Goal: Task Accomplishment & Management: Manage account settings

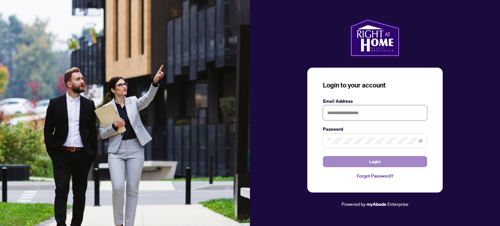
type input "**********"
click at [391, 161] on button "Login" at bounding box center [375, 161] width 104 height 11
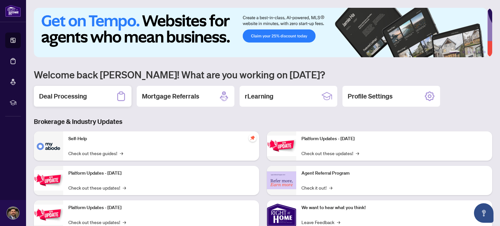
click at [107, 88] on div "Deal Processing" at bounding box center [83, 96] width 98 height 21
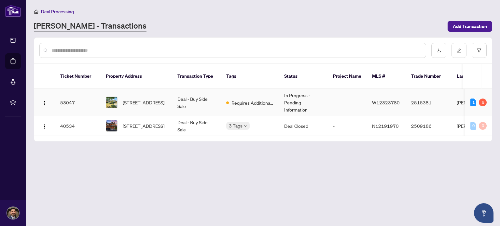
click at [253, 89] on td "Requires Additional Docs" at bounding box center [250, 102] width 58 height 27
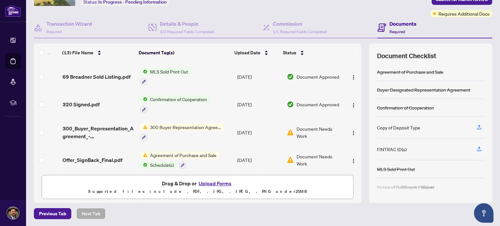
scroll to position [218, 0]
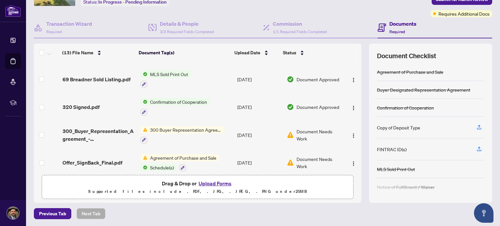
click at [174, 126] on span "300 Buyer Representation Agreement - Authority for Purchase or Lease" at bounding box center [185, 129] width 77 height 7
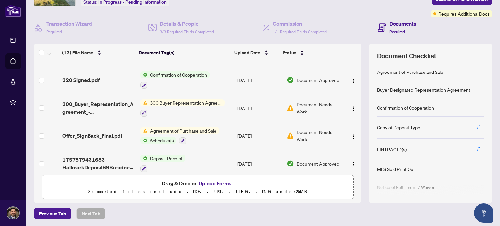
scroll to position [247, 0]
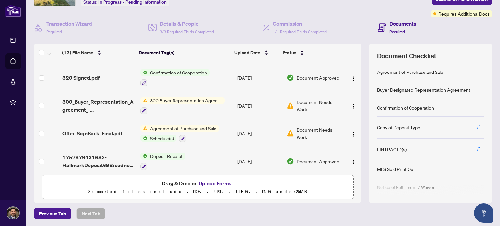
click at [201, 125] on span "Agreement of Purchase and Sale" at bounding box center [183, 128] width 72 height 7
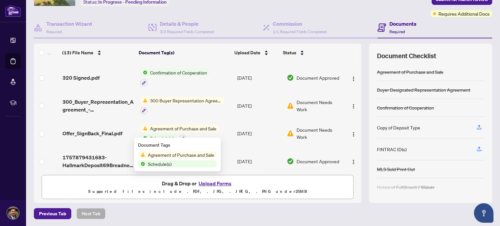
click at [179, 156] on span "Agreement of Purchase and Sale" at bounding box center [181, 154] width 72 height 7
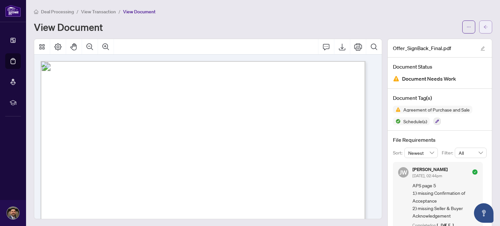
click at [483, 26] on icon "arrow-left" at bounding box center [485, 27] width 4 height 4
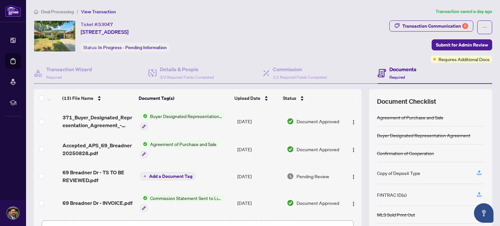
click at [177, 143] on span "Agreement of Purchase and Sale" at bounding box center [183, 144] width 72 height 7
click at [168, 173] on span "Agreement of Purchase and Sale" at bounding box center [181, 174] width 72 height 7
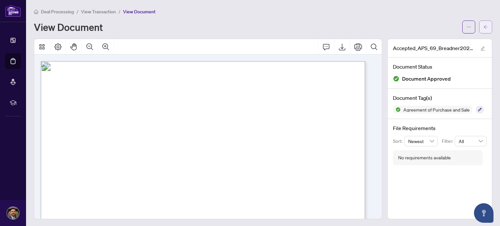
click at [483, 27] on icon "arrow-left" at bounding box center [485, 27] width 5 height 5
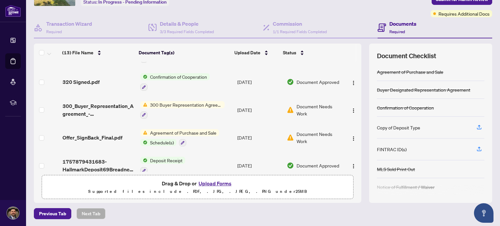
scroll to position [247, 0]
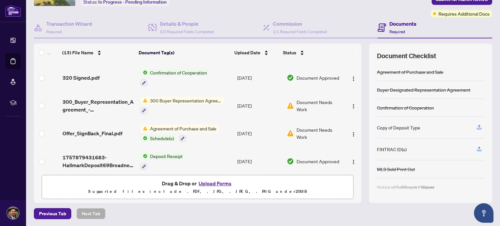
click at [355, 160] on div "(13) File Name Document Tag(s) Upload Date Status 371_Buyer_Designated_Represen…" at bounding box center [197, 117] width 327 height 110
click at [477, 170] on div "MLS Sold Print Out" at bounding box center [430, 169] width 107 height 18
click at [398, 31] on span "Required" at bounding box center [397, 31] width 16 height 5
click at [480, 68] on div "Document Checklist Agreement of Purchase and Sale Buyer Designated Representati…" at bounding box center [430, 123] width 123 height 159
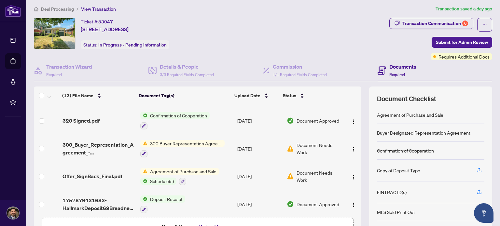
scroll to position [0, 0]
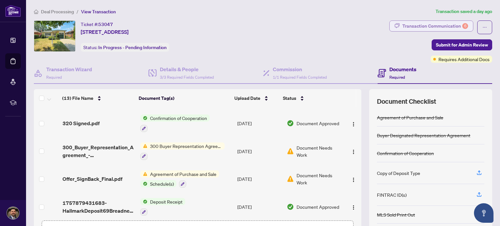
click at [438, 24] on div "Transaction Communication 6" at bounding box center [435, 26] width 66 height 10
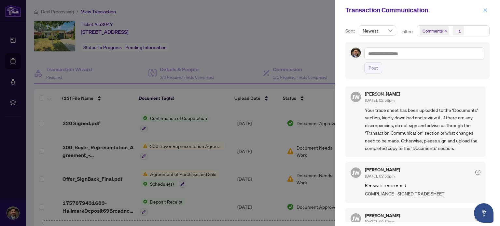
click at [486, 10] on icon "close" at bounding box center [485, 10] width 5 height 5
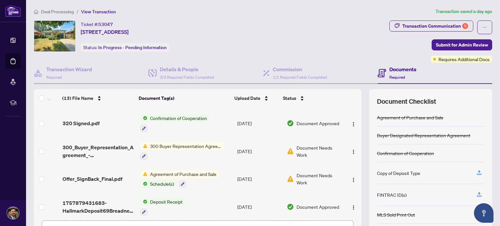
click at [185, 143] on span "300 Buyer Representation Agreement - Authority for Purchase or Lease" at bounding box center [185, 146] width 77 height 7
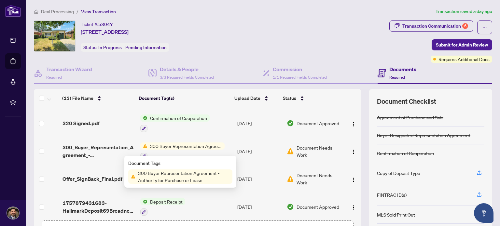
click at [185, 177] on span "300 Buyer Representation Agreement - Authority for Purchase or Lease" at bounding box center [183, 177] width 97 height 14
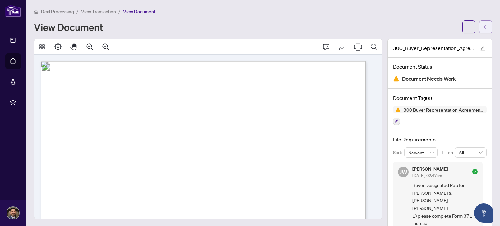
click at [483, 29] on icon "arrow-left" at bounding box center [485, 27] width 5 height 5
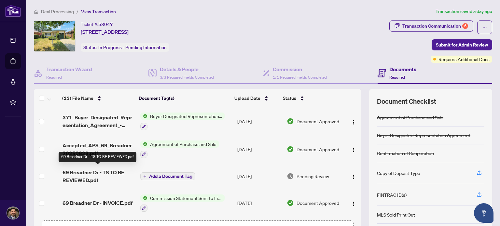
click at [101, 172] on span "69 Breadner Dr - TS TO BE REVIEWED.pdf" at bounding box center [98, 177] width 73 height 16
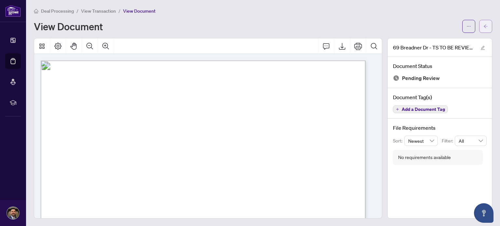
click at [483, 22] on span "button" at bounding box center [485, 26] width 5 height 10
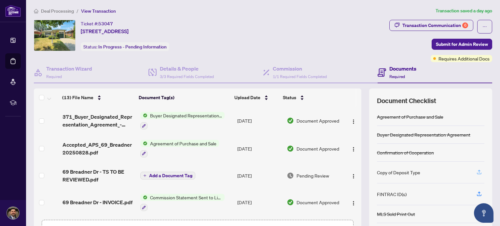
click at [476, 170] on icon "button" at bounding box center [479, 172] width 6 height 6
click at [353, 119] on td at bounding box center [352, 121] width 17 height 28
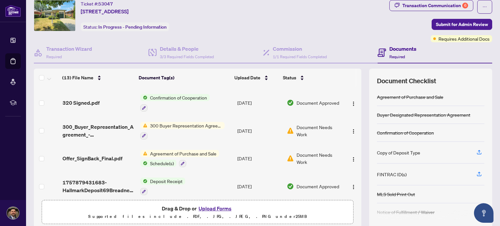
scroll to position [32, 0]
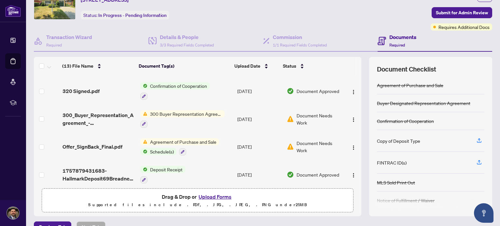
click at [220, 196] on button "Upload Forms" at bounding box center [215, 197] width 37 height 8
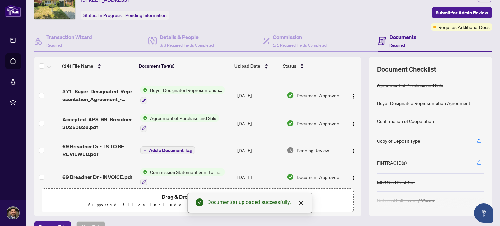
scroll to position [0, 0]
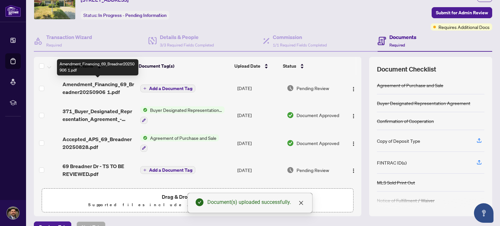
click at [120, 85] on span "Amendment_Financing_69_Breadner20250906 1.pdf" at bounding box center [98, 88] width 73 height 16
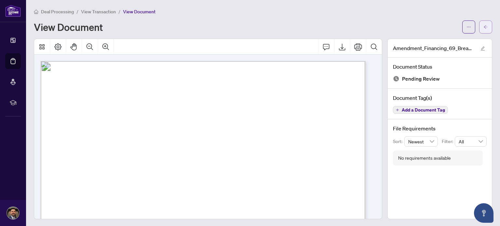
click at [483, 29] on span "button" at bounding box center [485, 27] width 5 height 10
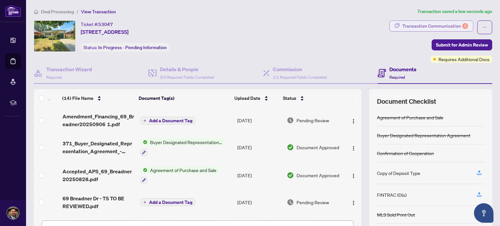
click at [435, 27] on div "Transaction Communication 6" at bounding box center [435, 26] width 66 height 10
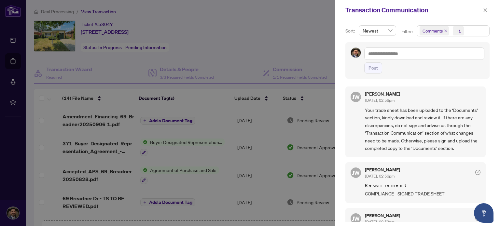
click at [337, 129] on div "Sort: Newest Filter: Comments +1 Post [PERSON_NAME] [DATE], 02:56pm Your trade …" at bounding box center [417, 123] width 165 height 206
drag, startPoint x: 487, startPoint y: 97, endPoint x: 486, endPoint y: 104, distance: 6.7
click at [486, 104] on div "Sort: Newest Filter: Comments +1 Post [PERSON_NAME] [DATE], 02:56pm Your trade …" at bounding box center [417, 123] width 165 height 206
click at [485, 10] on icon "close" at bounding box center [485, 10] width 4 height 4
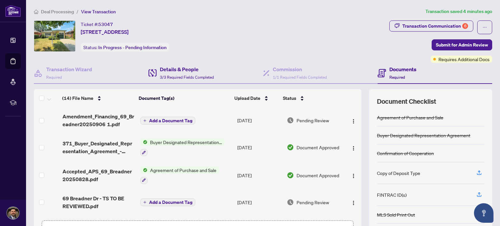
click at [193, 81] on div "Details & People 3/3 Required Fields Completed" at bounding box center [205, 73] width 115 height 21
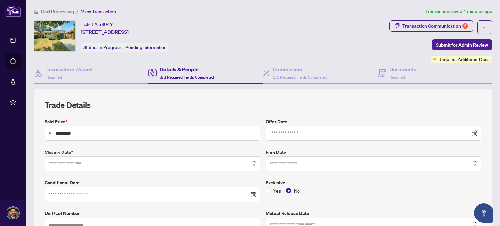
type input "**********"
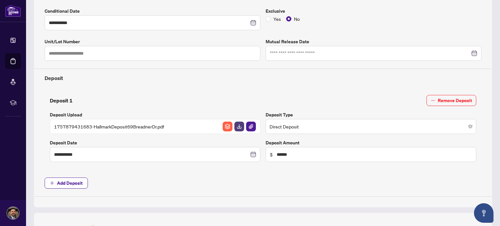
scroll to position [173, 0]
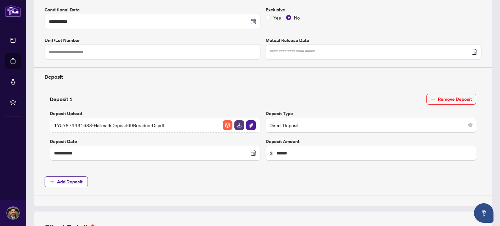
click at [155, 123] on span "1757879431683-HallmarkDeposit69BreadnerDr.pdf" at bounding box center [109, 125] width 110 height 7
click at [90, 123] on span "1757879431683-HallmarkDeposit69BreadnerDr.pdf" at bounding box center [109, 125] width 110 height 7
click at [247, 125] on img "button" at bounding box center [251, 125] width 10 height 10
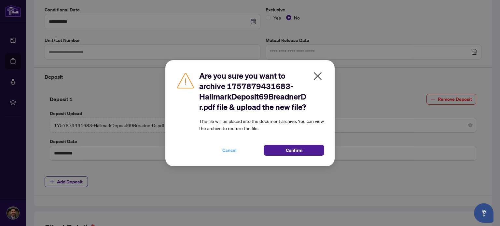
click at [234, 151] on span "Cancel" at bounding box center [229, 150] width 14 height 10
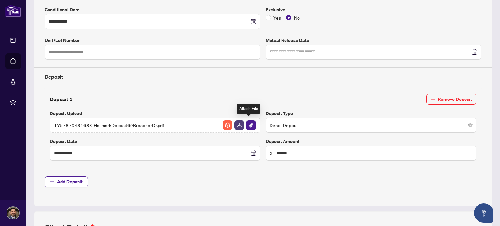
click at [249, 122] on img "button" at bounding box center [251, 125] width 10 height 10
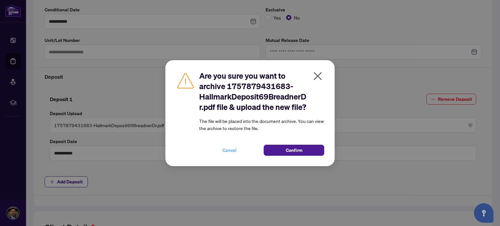
click at [234, 149] on span "Cancel" at bounding box center [229, 150] width 14 height 10
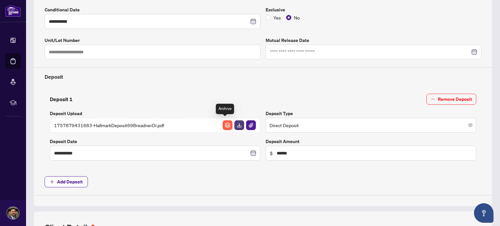
click at [223, 123] on img "button" at bounding box center [228, 125] width 10 height 10
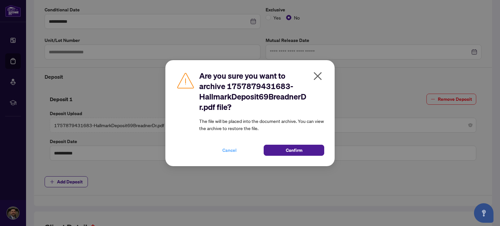
click at [230, 148] on span "Cancel" at bounding box center [229, 150] width 14 height 10
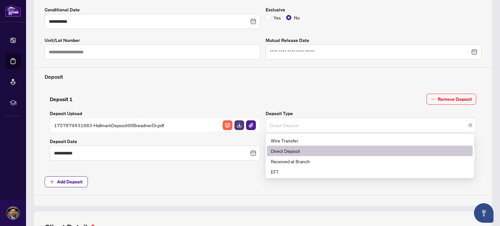
click at [305, 125] on span "Direct Deposit" at bounding box center [370, 125] width 203 height 12
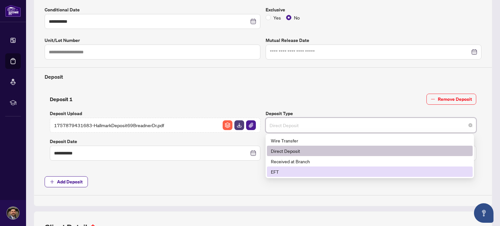
click at [279, 170] on div "EFT" at bounding box center [370, 171] width 198 height 7
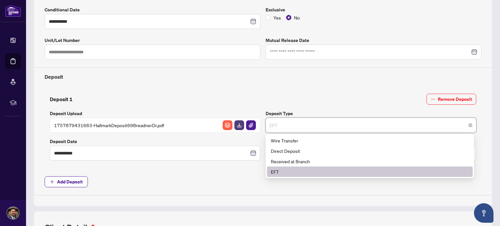
click at [292, 126] on span "EFT" at bounding box center [370, 125] width 203 height 12
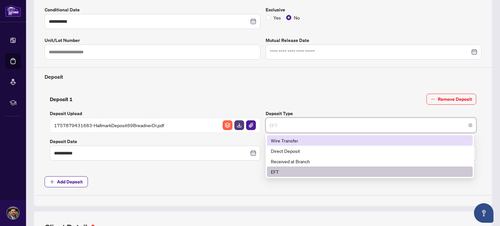
click at [282, 138] on div "Wire Transfer" at bounding box center [370, 140] width 198 height 7
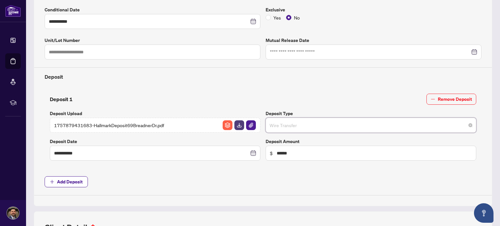
click at [292, 125] on span "Wire Transfer" at bounding box center [370, 125] width 203 height 12
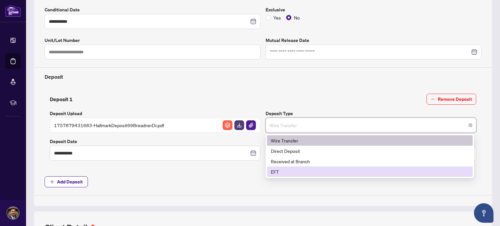
click at [282, 171] on div "EFT" at bounding box center [370, 171] width 198 height 7
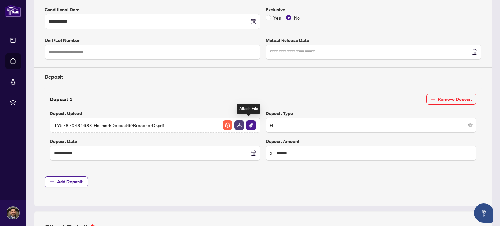
click at [249, 124] on img "button" at bounding box center [251, 125] width 10 height 10
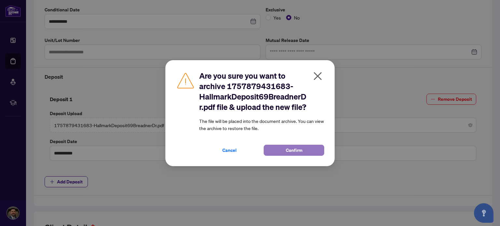
click at [292, 148] on span "Confirm" at bounding box center [294, 150] width 17 height 10
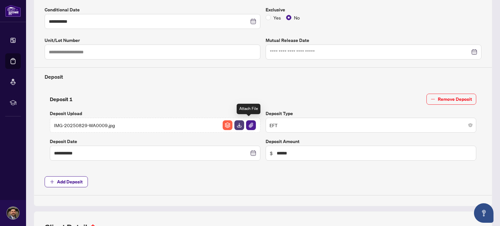
click at [249, 125] on img "button" at bounding box center [251, 125] width 10 height 10
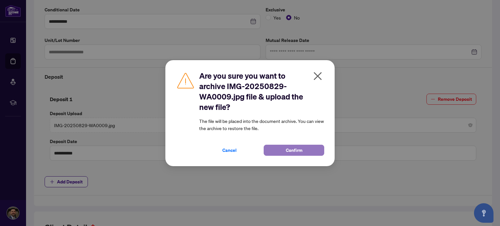
click at [277, 153] on button "Confirm" at bounding box center [294, 150] width 61 height 11
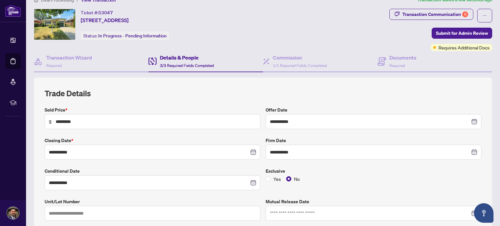
scroll to position [0, 0]
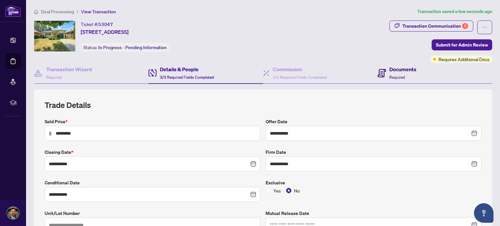
click at [396, 75] on span "Required" at bounding box center [397, 77] width 16 height 5
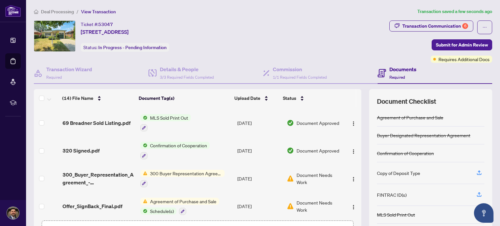
scroll to position [46, 0]
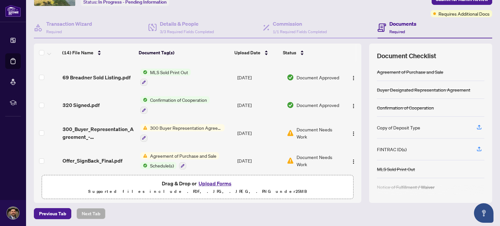
click at [211, 183] on button "Upload Forms" at bounding box center [215, 183] width 37 height 8
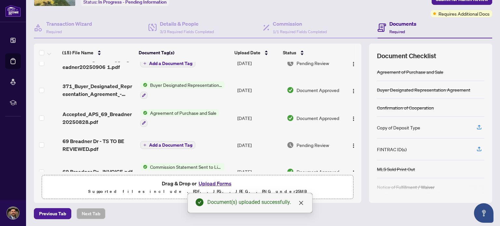
scroll to position [0, 0]
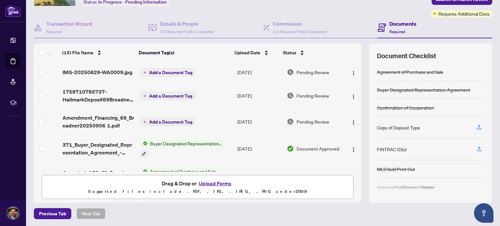
click at [143, 71] on icon "plus" at bounding box center [144, 72] width 3 height 3
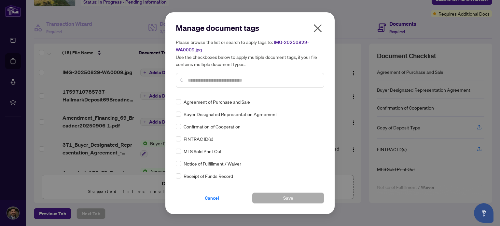
click at [257, 80] on input "text" at bounding box center [253, 80] width 131 height 7
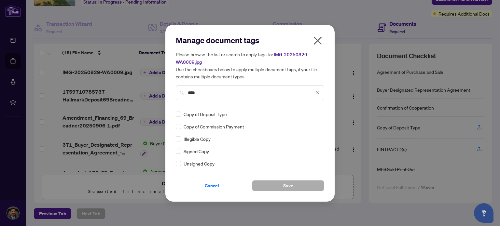
type input "****"
click at [283, 185] on span "Save" at bounding box center [288, 186] width 10 height 10
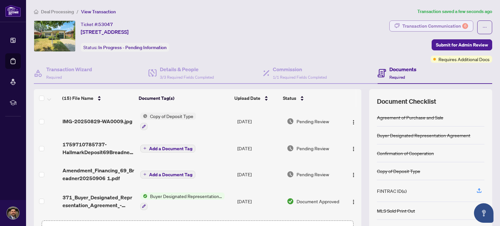
click at [448, 27] on div "Transaction Communication 6" at bounding box center [435, 26] width 66 height 10
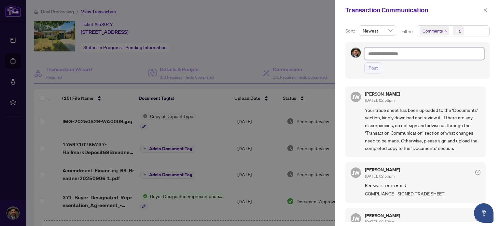
click at [390, 54] on textarea at bounding box center [424, 54] width 120 height 12
click at [484, 11] on icon "close" at bounding box center [485, 10] width 4 height 4
